Goal: Find contact information: Find contact information

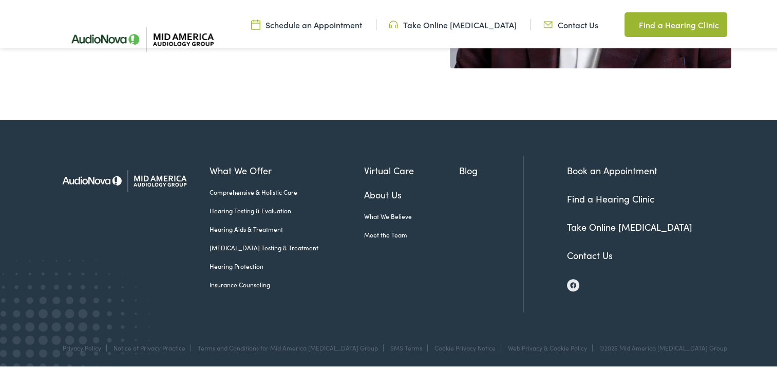
scroll to position [325, 0]
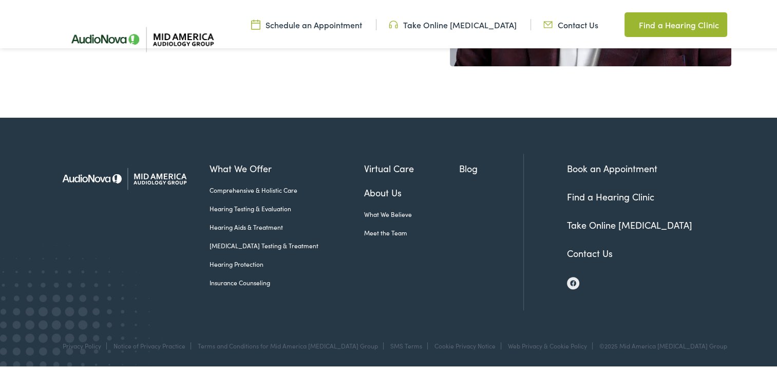
click at [581, 251] on link "Contact Us" at bounding box center [590, 250] width 46 height 13
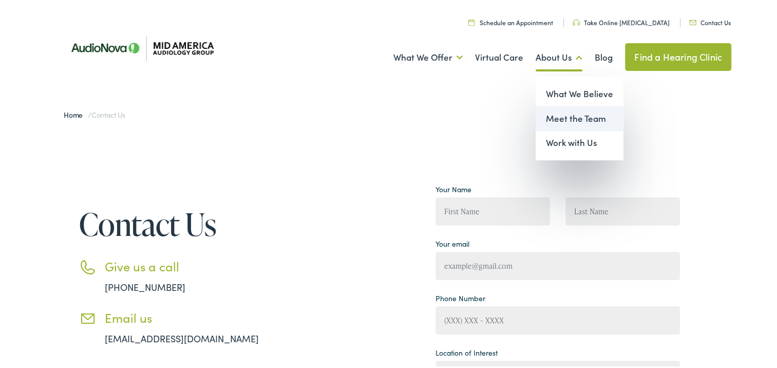
click at [557, 115] on link "Meet the Team" at bounding box center [580, 116] width 88 height 25
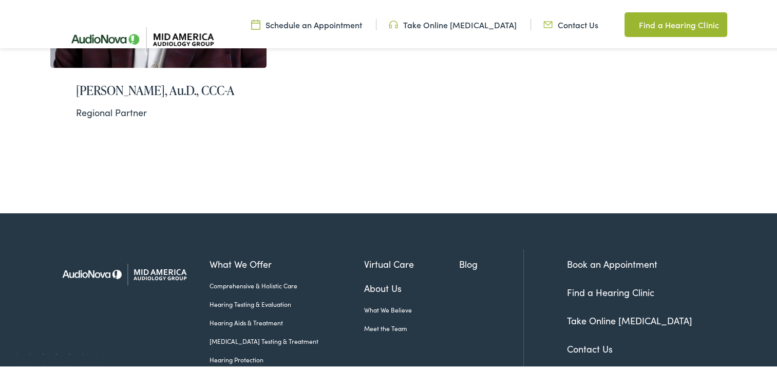
scroll to position [924, 0]
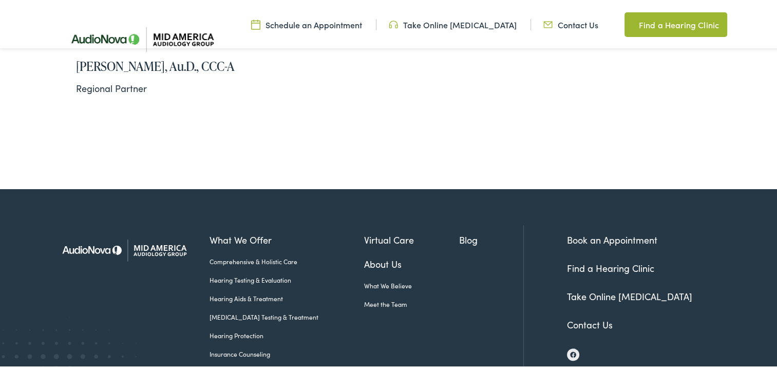
click at [366, 255] on link "About Us" at bounding box center [412, 262] width 96 height 14
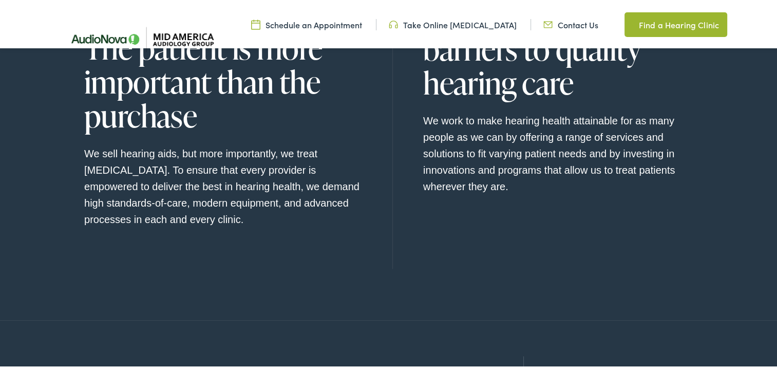
scroll to position [963, 0]
